Goal: Navigation & Orientation: Find specific page/section

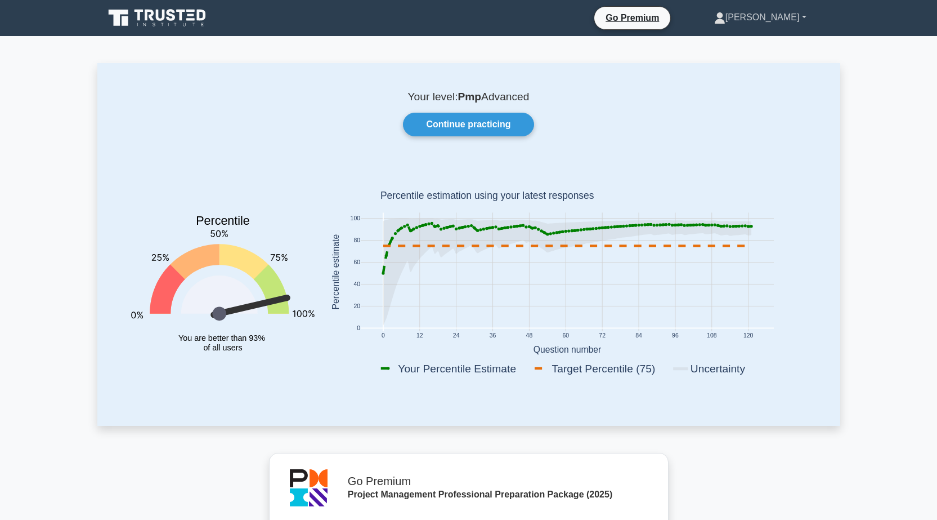
click at [802, 15] on link "[PERSON_NAME]" at bounding box center [760, 17] width 146 height 23
click at [194, 17] on icon at bounding box center [158, 17] width 108 height 21
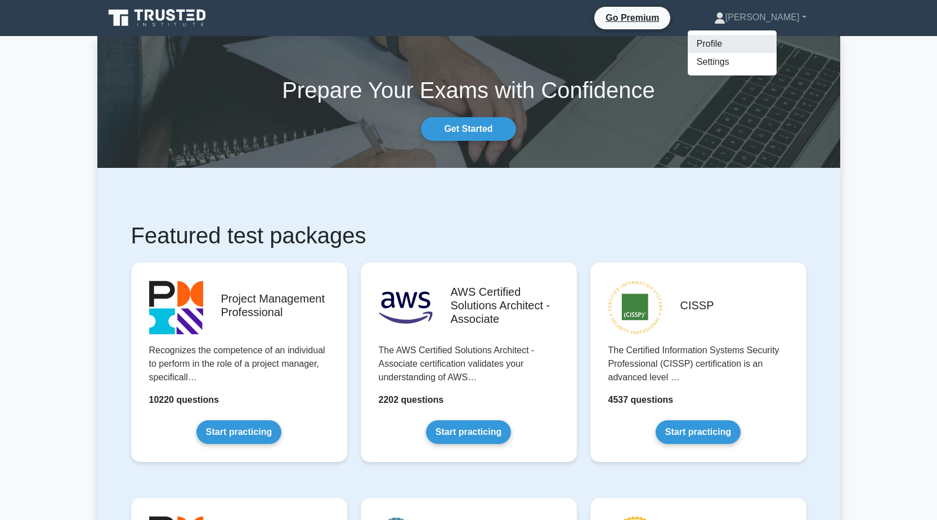
click at [771, 38] on link "Profile" at bounding box center [732, 44] width 89 height 18
